Goal: Find specific page/section: Find specific page/section

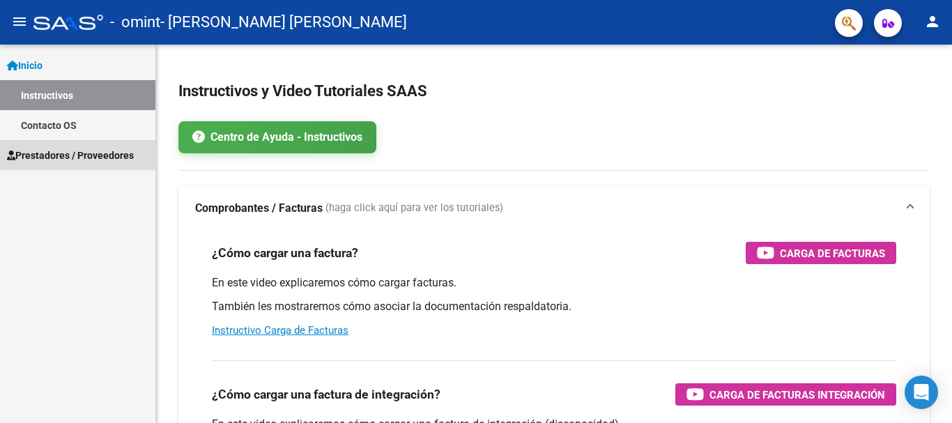
click at [49, 153] on span "Prestadores / Proveedores" at bounding box center [70, 155] width 127 height 15
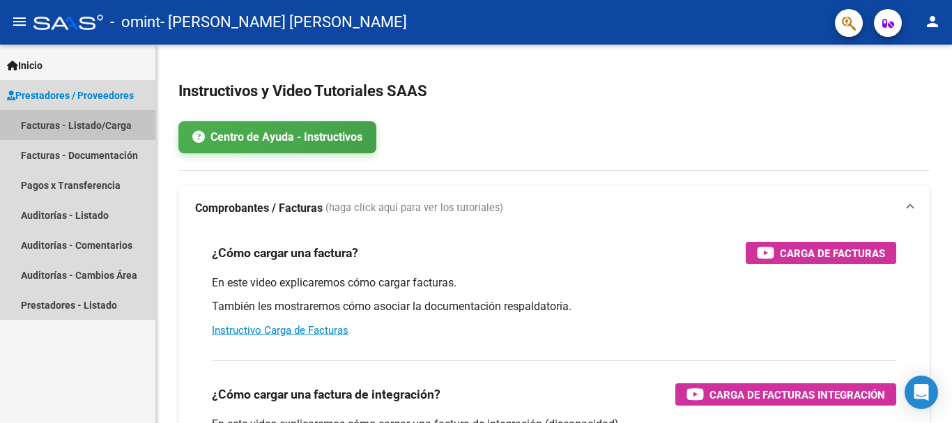
click at [63, 123] on link "Facturas - Listado/Carga" at bounding box center [77, 125] width 155 height 30
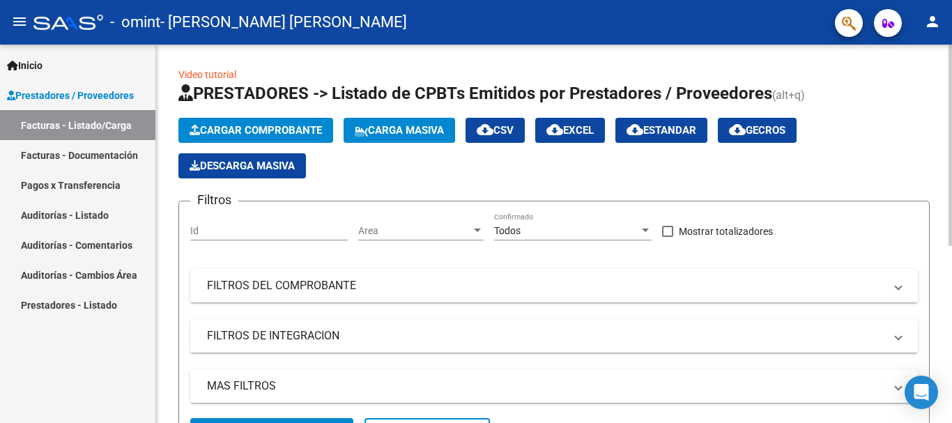
click at [948, 408] on div "Video tutorial PRESTADORES -> Listado de CPBTs Emitidos por Prestadores / Prove…" at bounding box center [554, 394] width 796 height 699
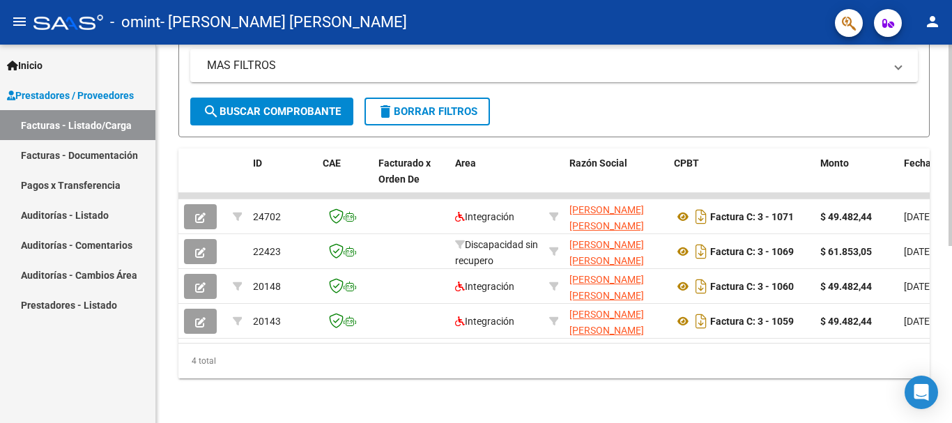
click at [952, 409] on div at bounding box center [950, 234] width 3 height 379
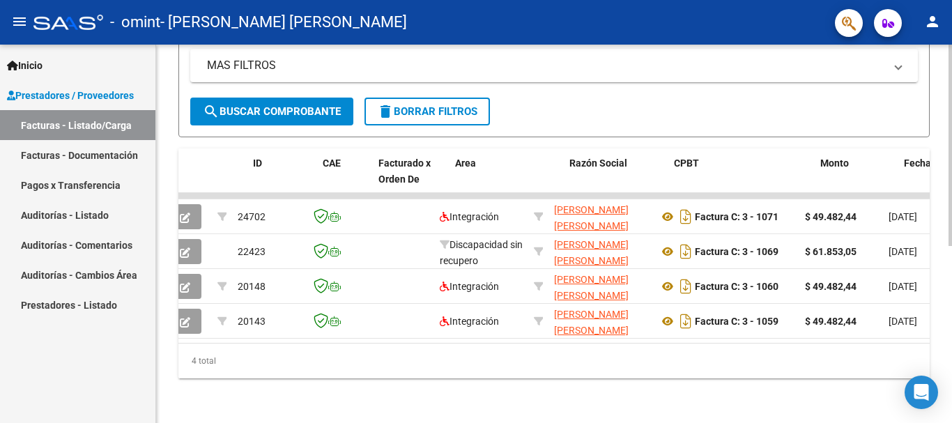
scroll to position [0, 0]
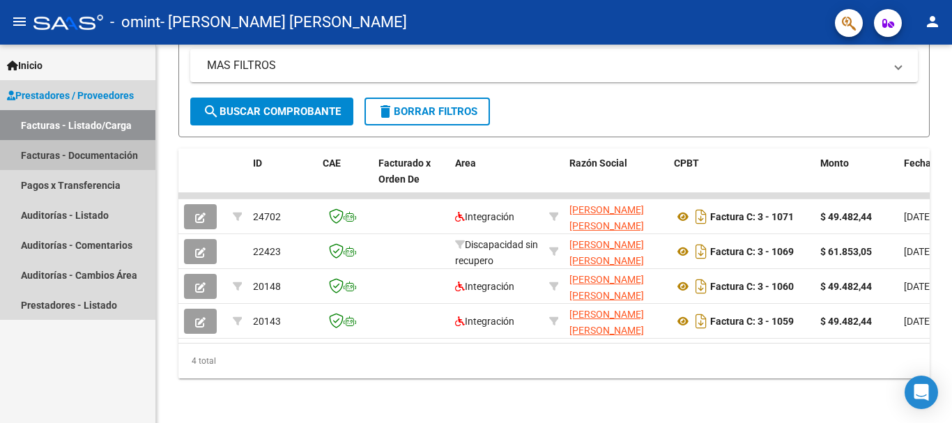
click at [107, 150] on link "Facturas - Documentación" at bounding box center [77, 155] width 155 height 30
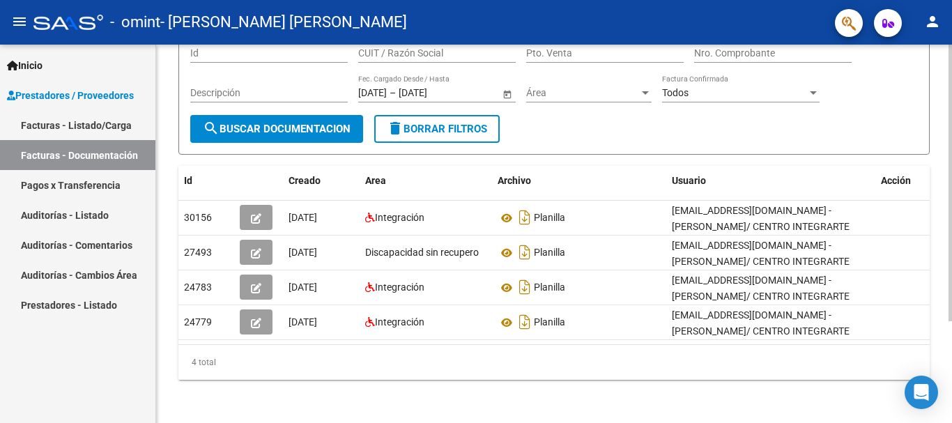
scroll to position [139, 0]
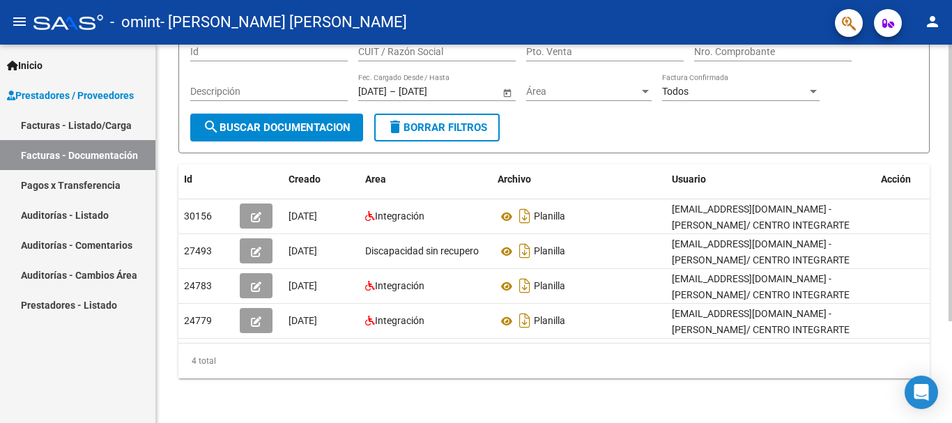
click at [949, 363] on div at bounding box center [950, 284] width 3 height 277
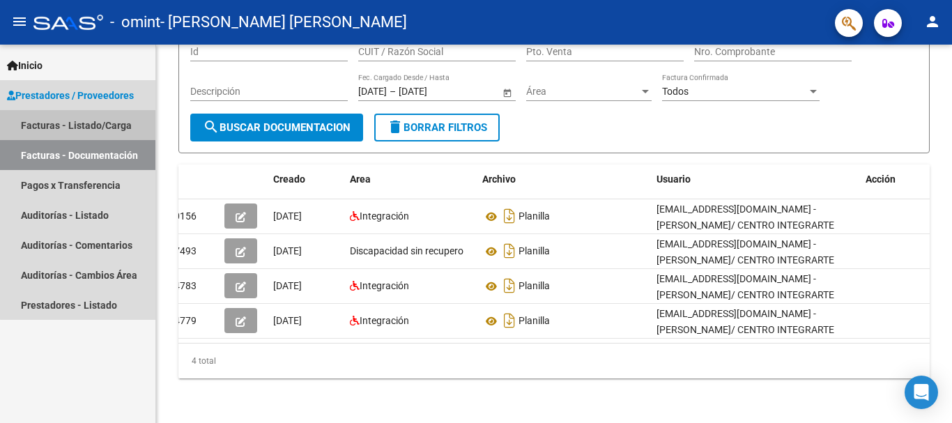
click at [96, 118] on link "Facturas - Listado/Carga" at bounding box center [77, 125] width 155 height 30
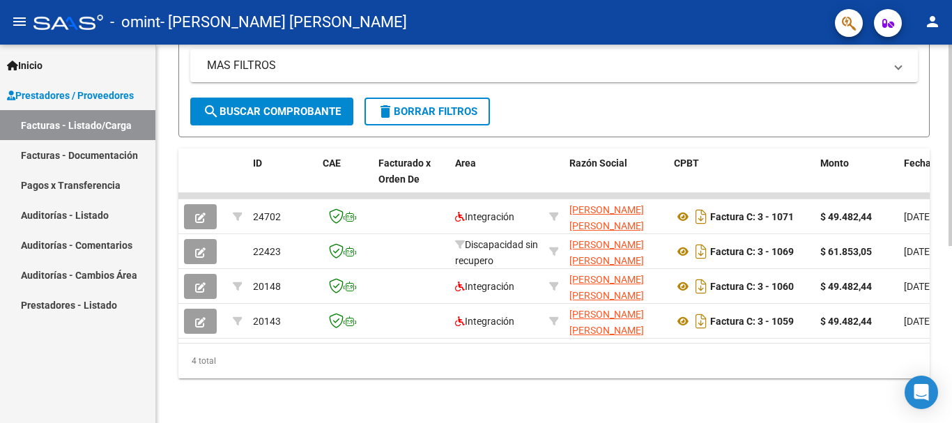
scroll to position [332, 0]
click at [948, 353] on div "Video tutorial PRESTADORES -> Listado de CPBTs Emitidos por Prestadores / Prove…" at bounding box center [556, 73] width 800 height 699
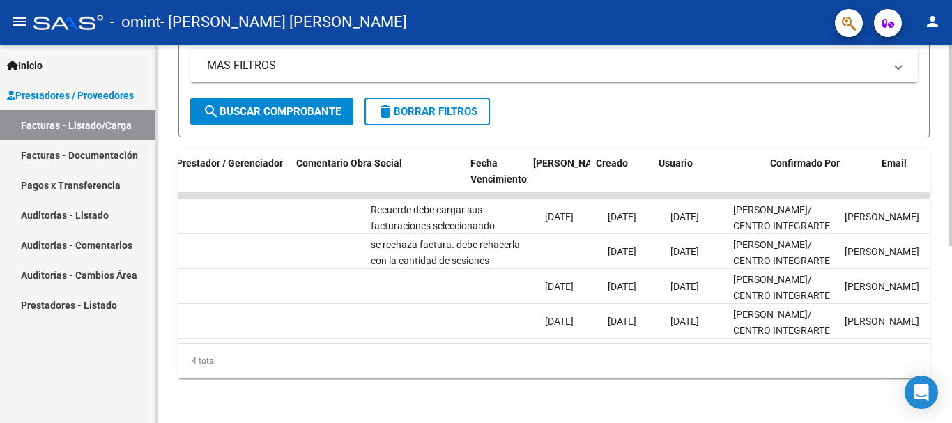
scroll to position [0, 2120]
